Goal: Check status: Check status

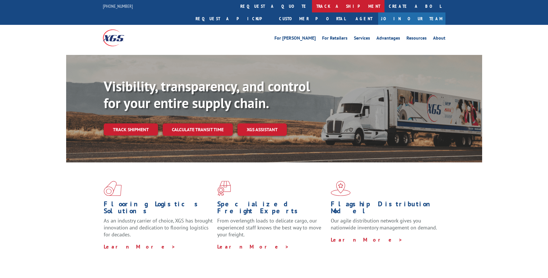
click at [312, 4] on link "track a shipment" at bounding box center [348, 6] width 72 height 12
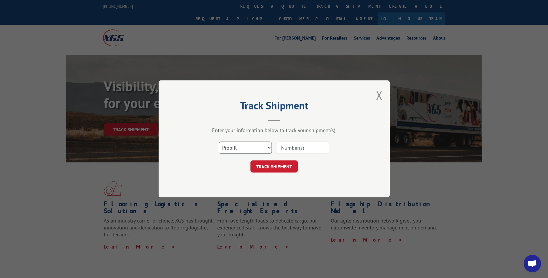
click at [257, 150] on select "Select category... Probill BOL PO" at bounding box center [245, 148] width 53 height 12
select select "bol"
click at [219, 142] on select "Select category... Probill BOL PO" at bounding box center [245, 148] width 53 height 12
click at [307, 152] on input at bounding box center [302, 148] width 53 height 12
type input "17666035"
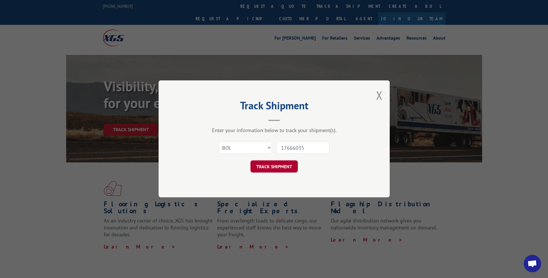
click at [286, 168] on button "TRACK SHIPMENT" at bounding box center [273, 167] width 47 height 12
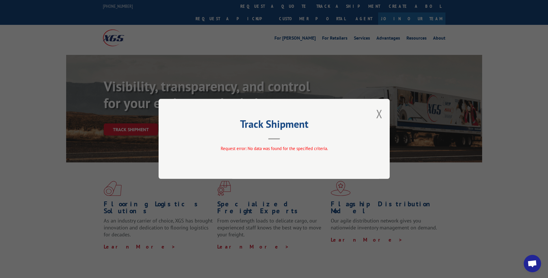
click at [380, 113] on button "Close modal" at bounding box center [379, 113] width 6 height 15
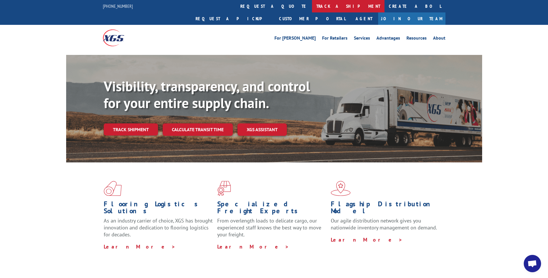
click at [312, 4] on link "track a shipment" at bounding box center [348, 6] width 72 height 12
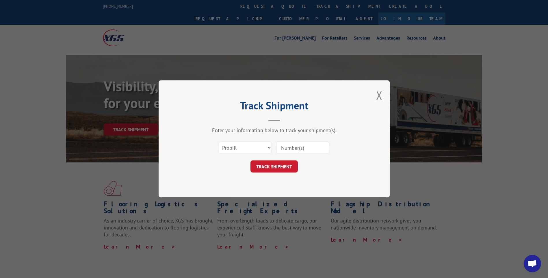
drag, startPoint x: 227, startPoint y: 133, endPoint x: 232, endPoint y: 137, distance: 6.5
click at [230, 135] on div "Enter your information below to track your shipment(s). Select category... Prob…" at bounding box center [273, 150] width 173 height 46
drag, startPoint x: 232, startPoint y: 137, endPoint x: 249, endPoint y: 148, distance: 20.0
click at [249, 148] on select "Select category... Probill BOL PO" at bounding box center [245, 148] width 53 height 12
select select "bol"
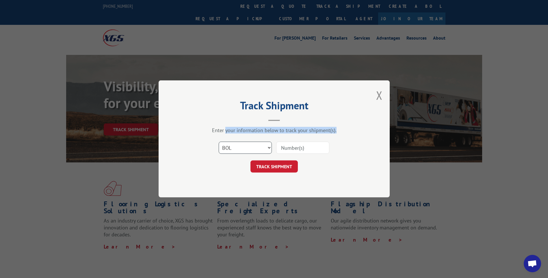
click at [219, 142] on select "Select category... Probill BOL PO" at bounding box center [245, 148] width 53 height 12
click at [296, 148] on input at bounding box center [302, 148] width 53 height 12
type input "17666035"
click at [263, 164] on button "TRACK SHIPMENT" at bounding box center [273, 167] width 47 height 12
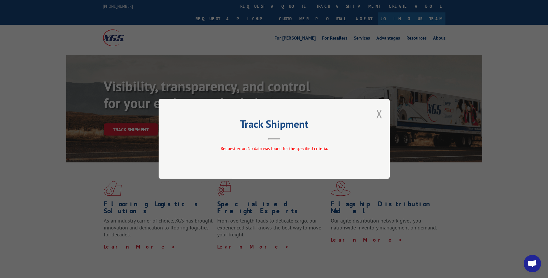
click at [379, 115] on button "Close modal" at bounding box center [379, 113] width 6 height 15
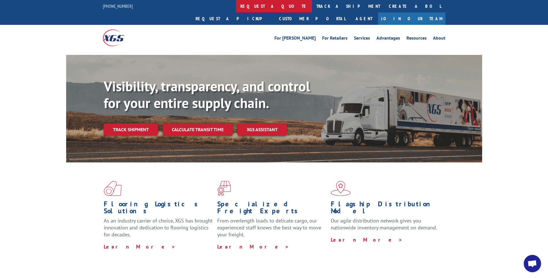
click at [236, 8] on link "request a quote" at bounding box center [274, 6] width 76 height 12
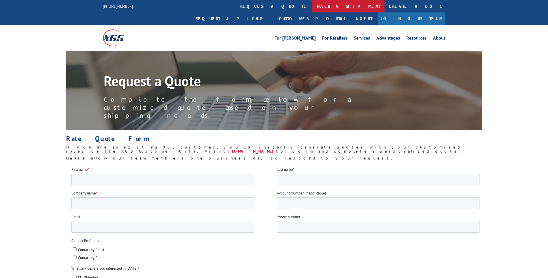
click at [312, 10] on link "track a shipment" at bounding box center [348, 6] width 72 height 12
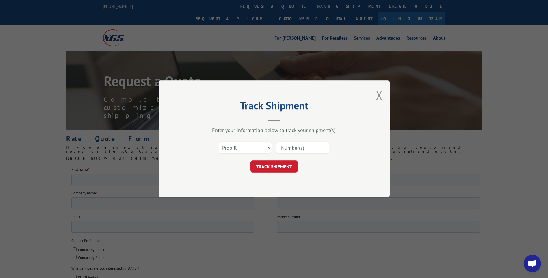
click at [305, 149] on input at bounding box center [302, 148] width 53 height 12
type input "17666035"
click at [277, 173] on div "Track Shipment Enter your information below to track your shipment(s). Select c…" at bounding box center [273, 138] width 231 height 117
click at [278, 162] on button "TRACK SHIPMENT" at bounding box center [273, 167] width 47 height 12
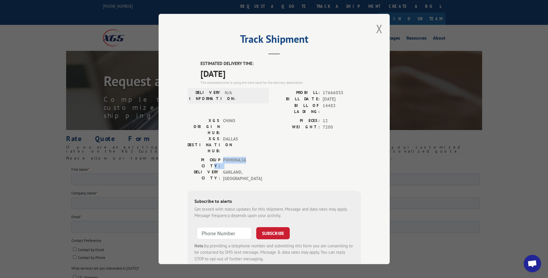
drag, startPoint x: 237, startPoint y: 135, endPoint x: 249, endPoint y: 135, distance: 12.7
click at [249, 157] on div "PICKUP CITY: POMONA , CA" at bounding box center [226, 163] width 78 height 12
drag, startPoint x: 249, startPoint y: 135, endPoint x: 256, endPoint y: 145, distance: 12.5
click at [256, 169] on span "GARLAND , TX" at bounding box center [242, 175] width 39 height 13
drag, startPoint x: 256, startPoint y: 146, endPoint x: 206, endPoint y: 145, distance: 50.0
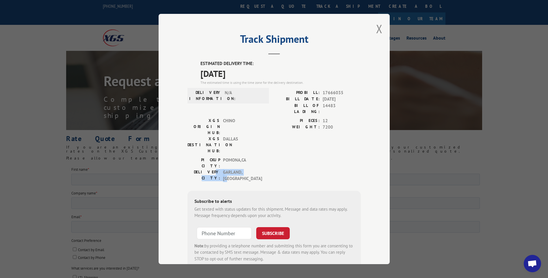
click at [206, 169] on div "DELIVERY CITY: GARLAND , TX" at bounding box center [226, 175] width 78 height 13
drag, startPoint x: 206, startPoint y: 145, endPoint x: 225, endPoint y: 160, distance: 24.9
click at [225, 191] on div "Subscribe to alerts Get texted with status updates for this shipment. Message a…" at bounding box center [273, 230] width 173 height 79
drag, startPoint x: 246, startPoint y: 78, endPoint x: 183, endPoint y: 75, distance: 62.7
click at [183, 75] on div "Track Shipment ESTIMATED DELIVERY TIME: 10/06/2025 The estimated time is using …" at bounding box center [273, 139] width 231 height 250
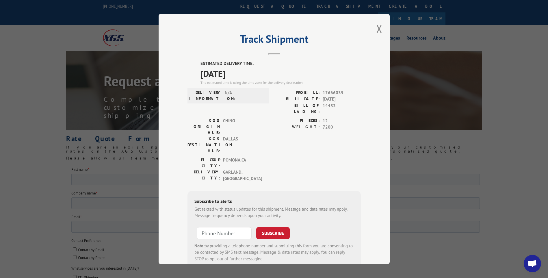
click at [409, 135] on div "Track Shipment ESTIMATED DELIVERY TIME: 10/06/2025 The estimated time is using …" at bounding box center [274, 139] width 548 height 278
click at [373, 33] on div "Track Shipment ESTIMATED DELIVERY TIME: 10/06/2025 The estimated time is using …" at bounding box center [273, 139] width 231 height 250
click at [378, 30] on button "Close modal" at bounding box center [379, 28] width 6 height 15
